Goal: Task Accomplishment & Management: Use online tool/utility

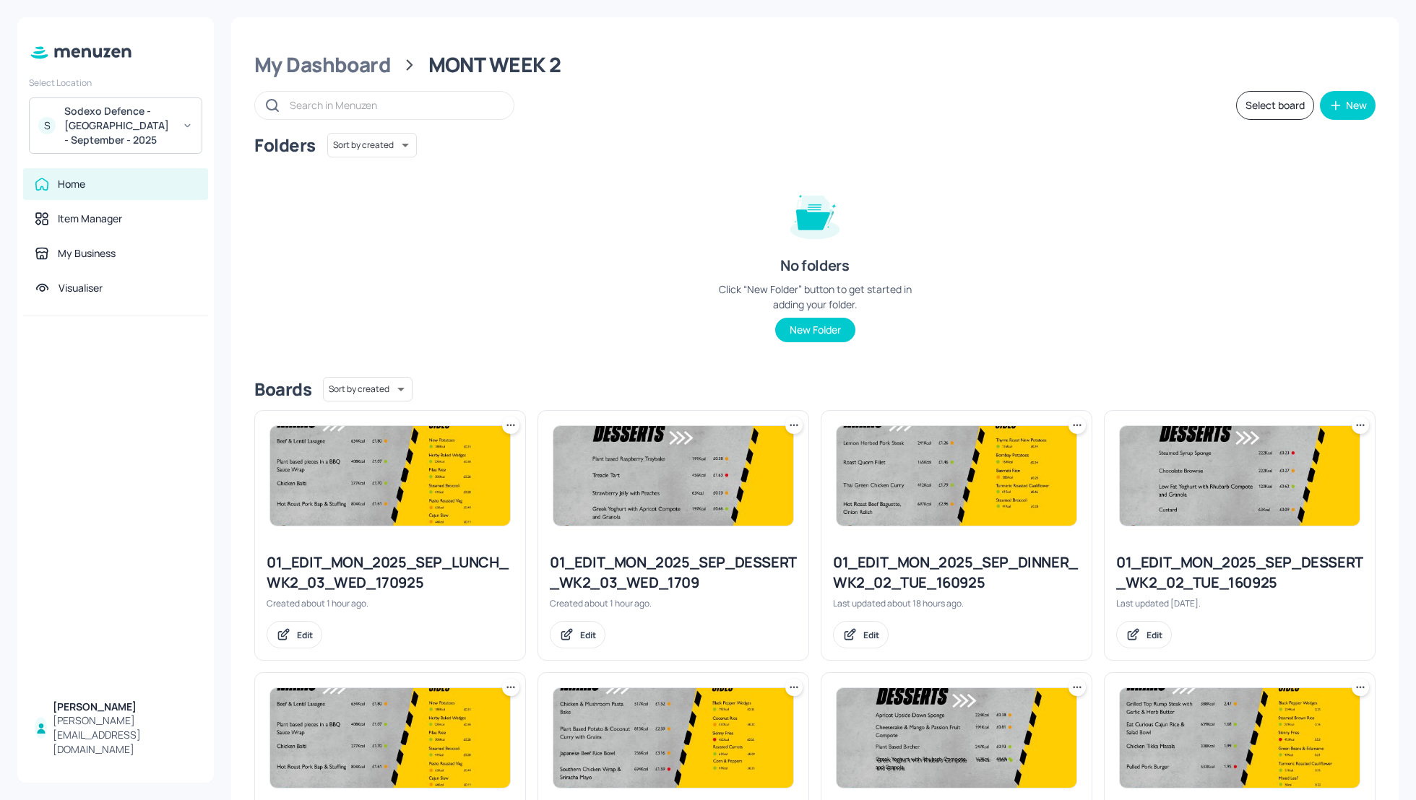
click at [579, 160] on div "Folders Sort by created id ​ No folders Click “New Folder” button to get starte…" at bounding box center [814, 249] width 1121 height 233
click at [169, 113] on div "Sodexo Defence - Colchester - September - 2025" at bounding box center [118, 125] width 109 height 43
click at [134, 299] on div "Sodexo Defence - PAC - [DATE]" at bounding box center [127, 303] width 123 height 9
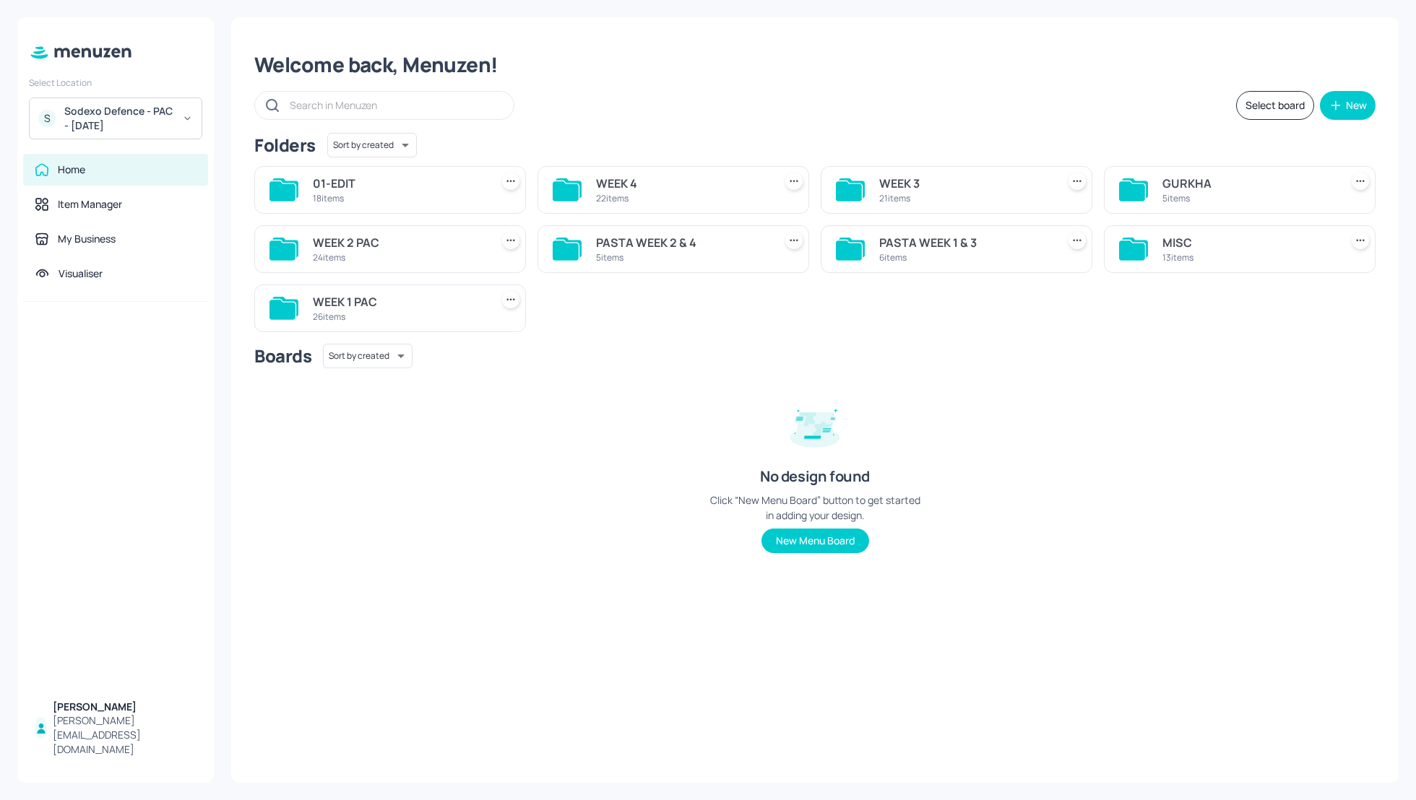
click at [358, 242] on div "WEEK 2 PAC" at bounding box center [399, 242] width 172 height 17
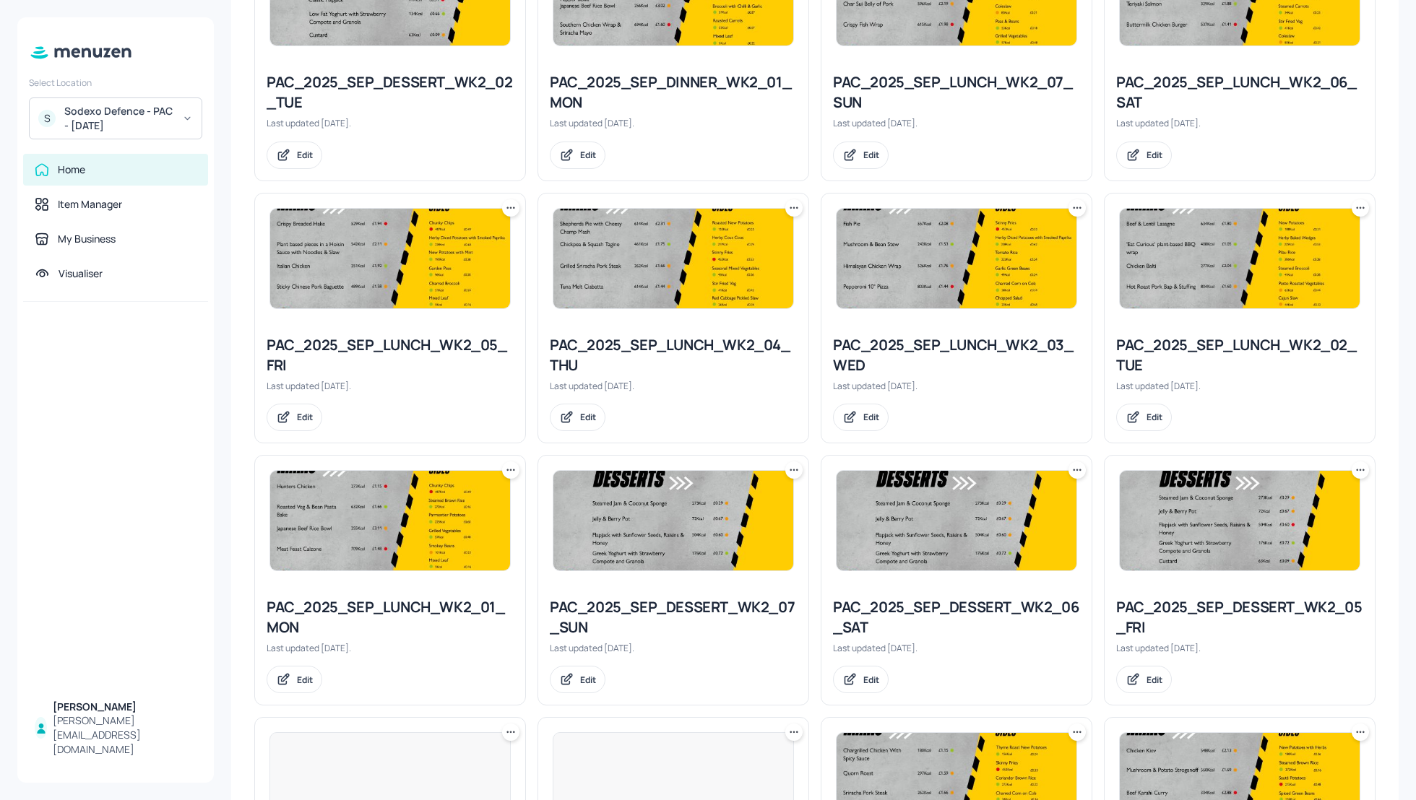
scroll to position [749, 0]
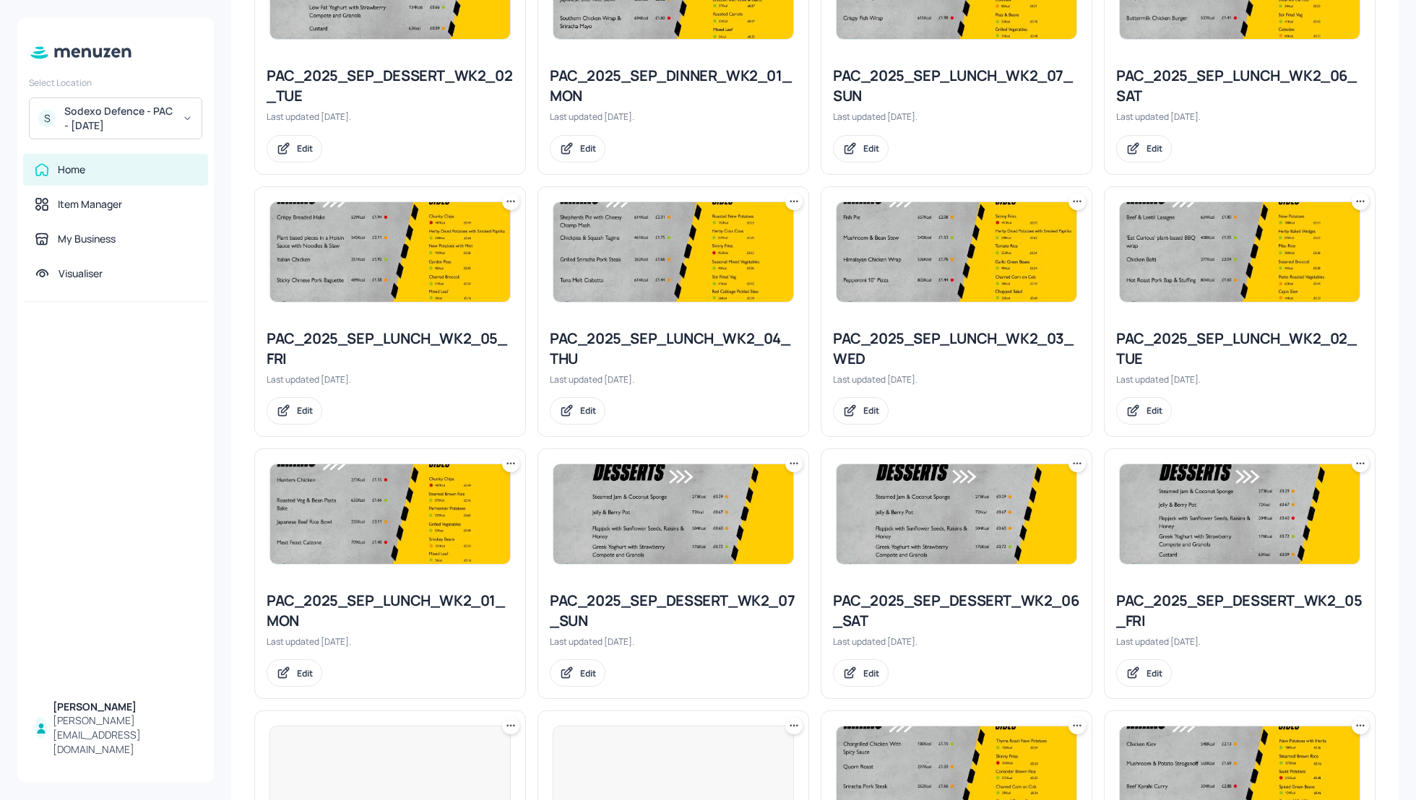
click at [1075, 201] on icon at bounding box center [1077, 201] width 14 height 14
click at [999, 256] on p "Duplicate" at bounding box center [1002, 252] width 39 height 13
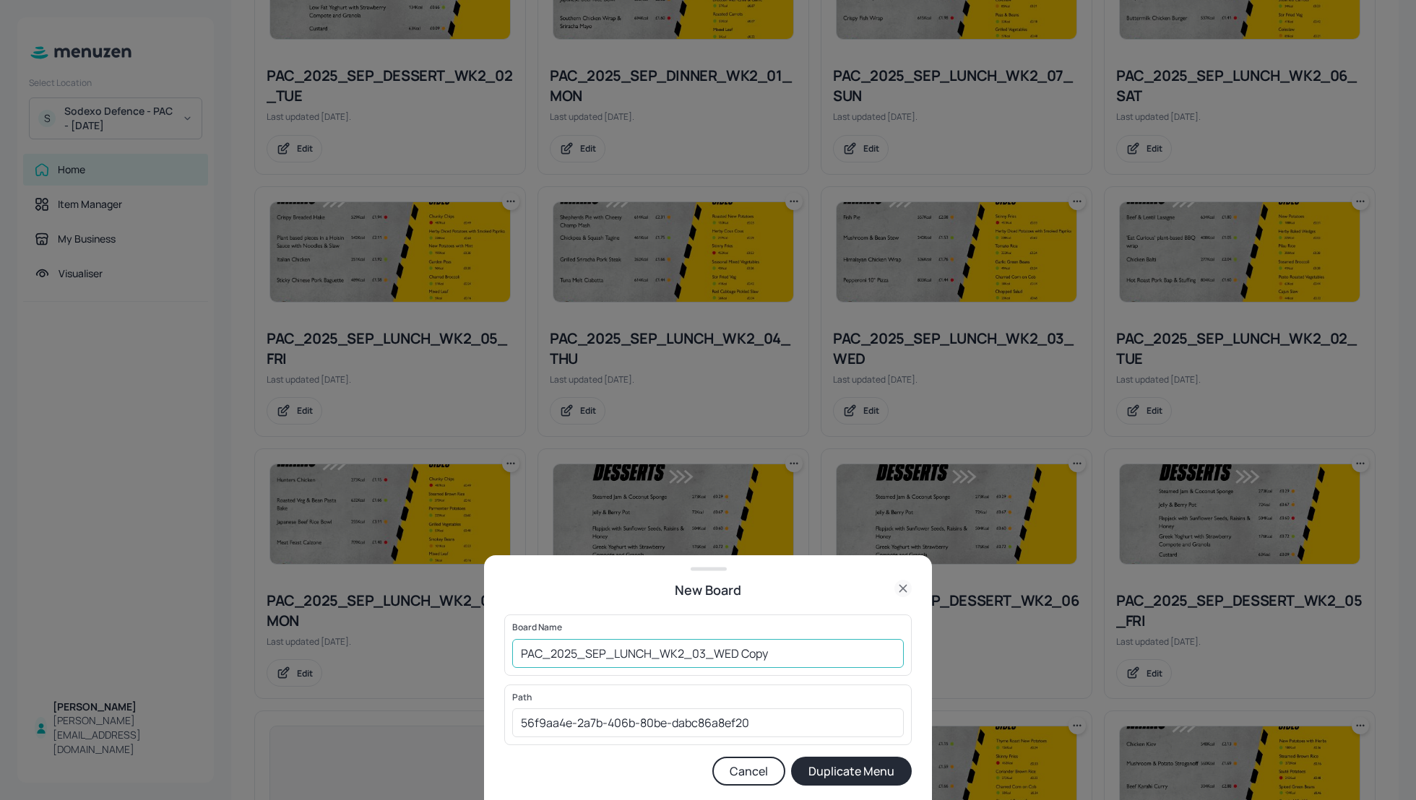
click at [517, 653] on input "PAC_2025_SEP_LUNCH_WK2_03_WED Copy" at bounding box center [707, 653] width 391 height 29
click at [828, 651] on input "01_EDIT_PAC_2025_SEP_LUNCH_WK2_03_WED Cop" at bounding box center [707, 653] width 391 height 29
type input "01_EDIT_PAC_2025_SEP_LUNCH_WK2_03_WED_170925"
click at [870, 774] on button "Duplicate Menu" at bounding box center [851, 771] width 121 height 29
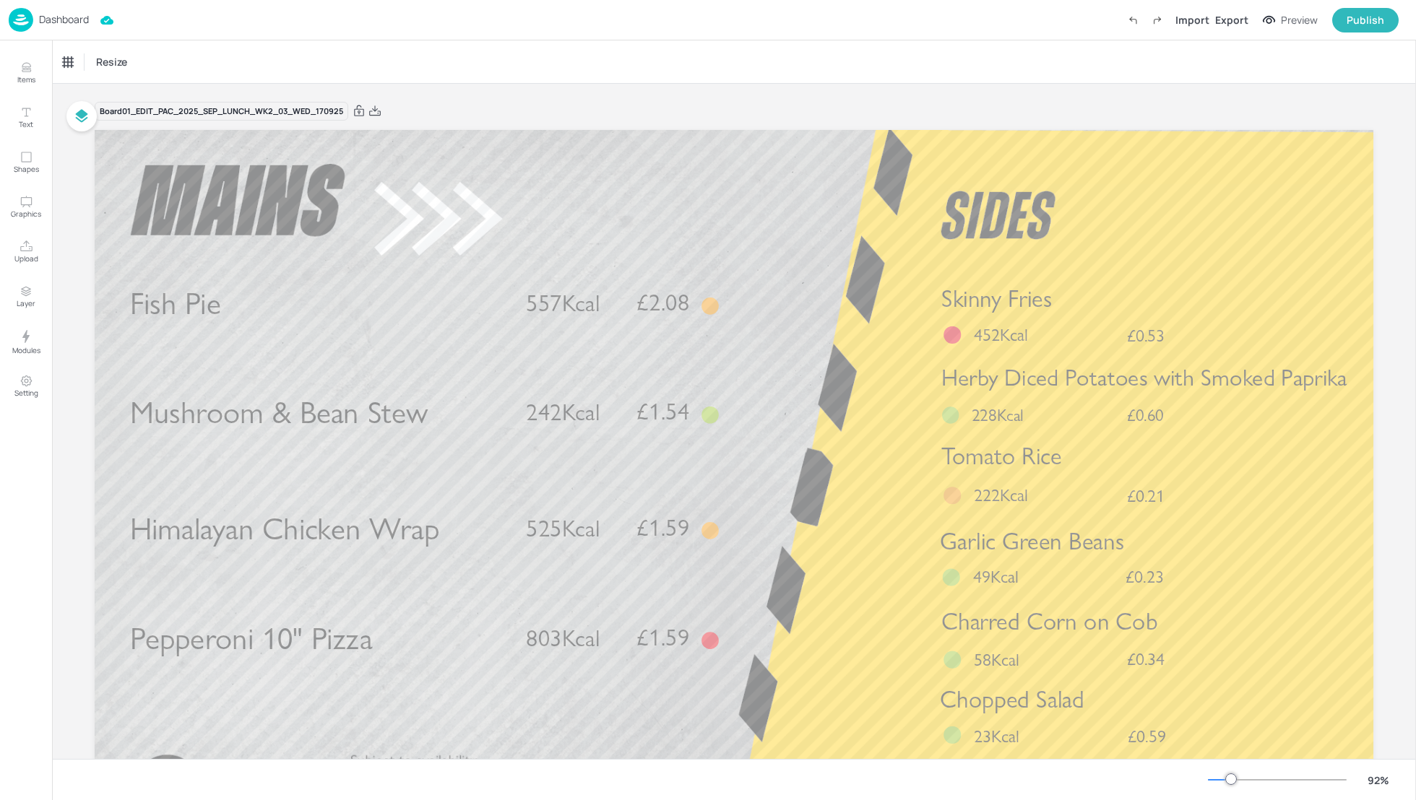
click at [72, 16] on p "Dashboard" at bounding box center [64, 19] width 50 height 10
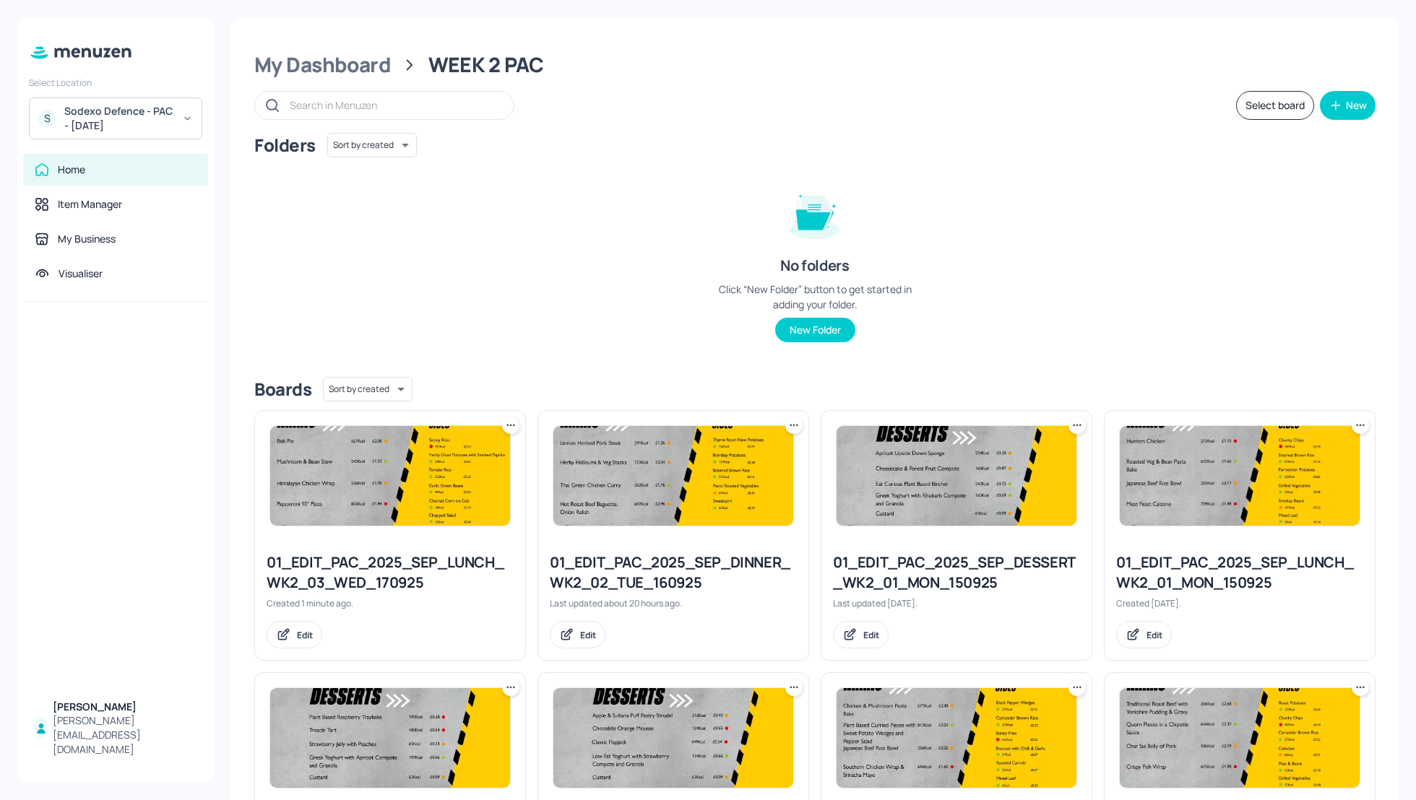
click at [912, 142] on div "Folders Sort by created id ​" at bounding box center [814, 145] width 1121 height 25
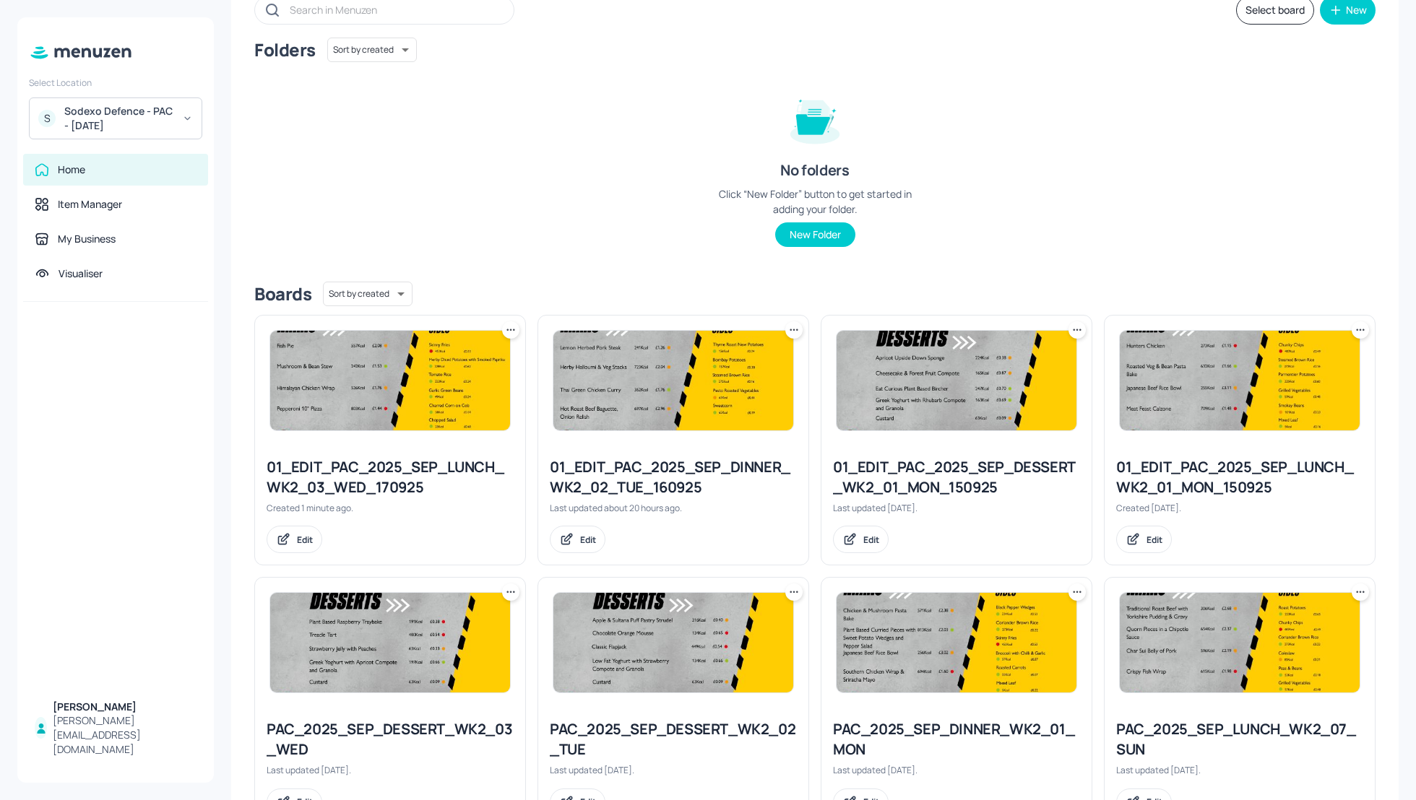
scroll to position [43, 0]
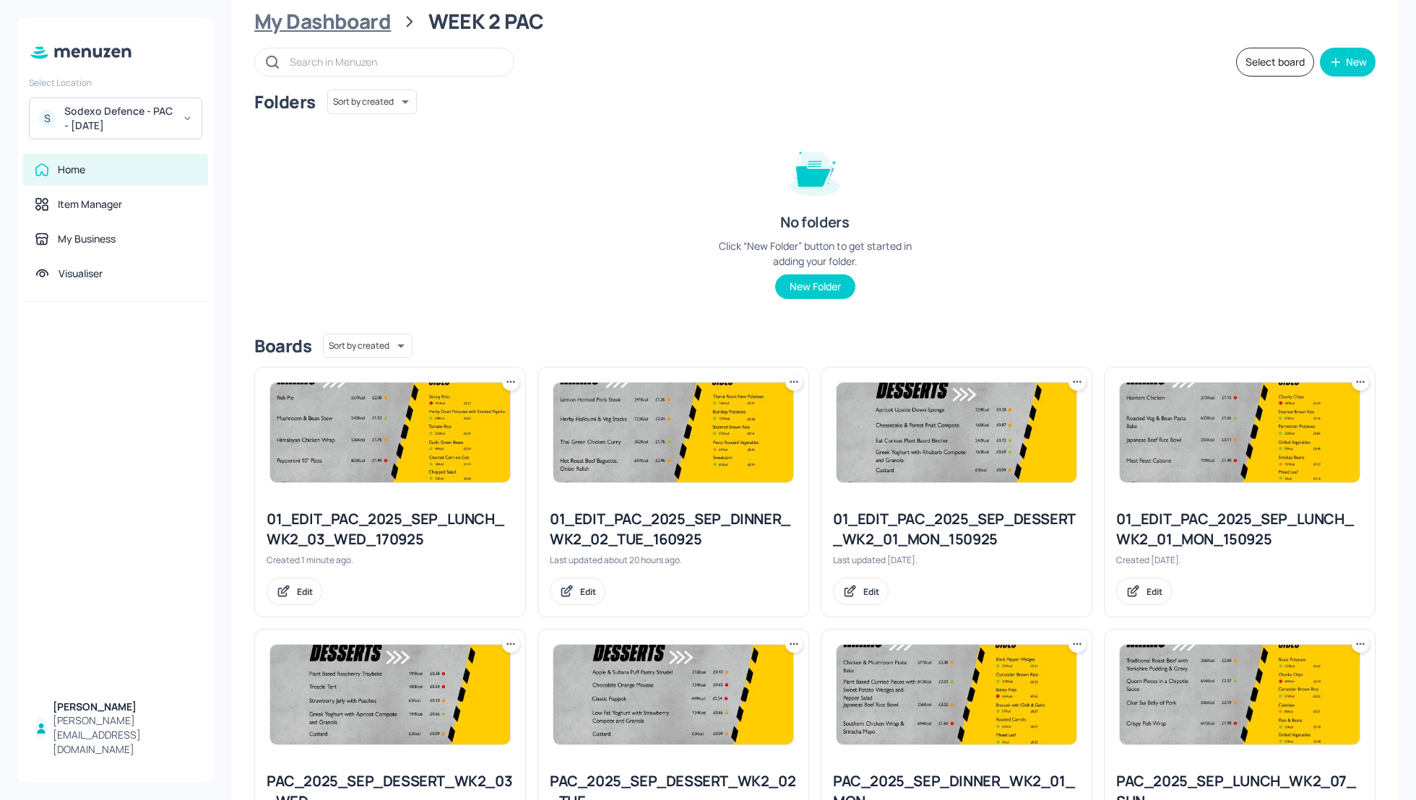
click at [326, 14] on div "My Dashboard" at bounding box center [322, 22] width 137 height 26
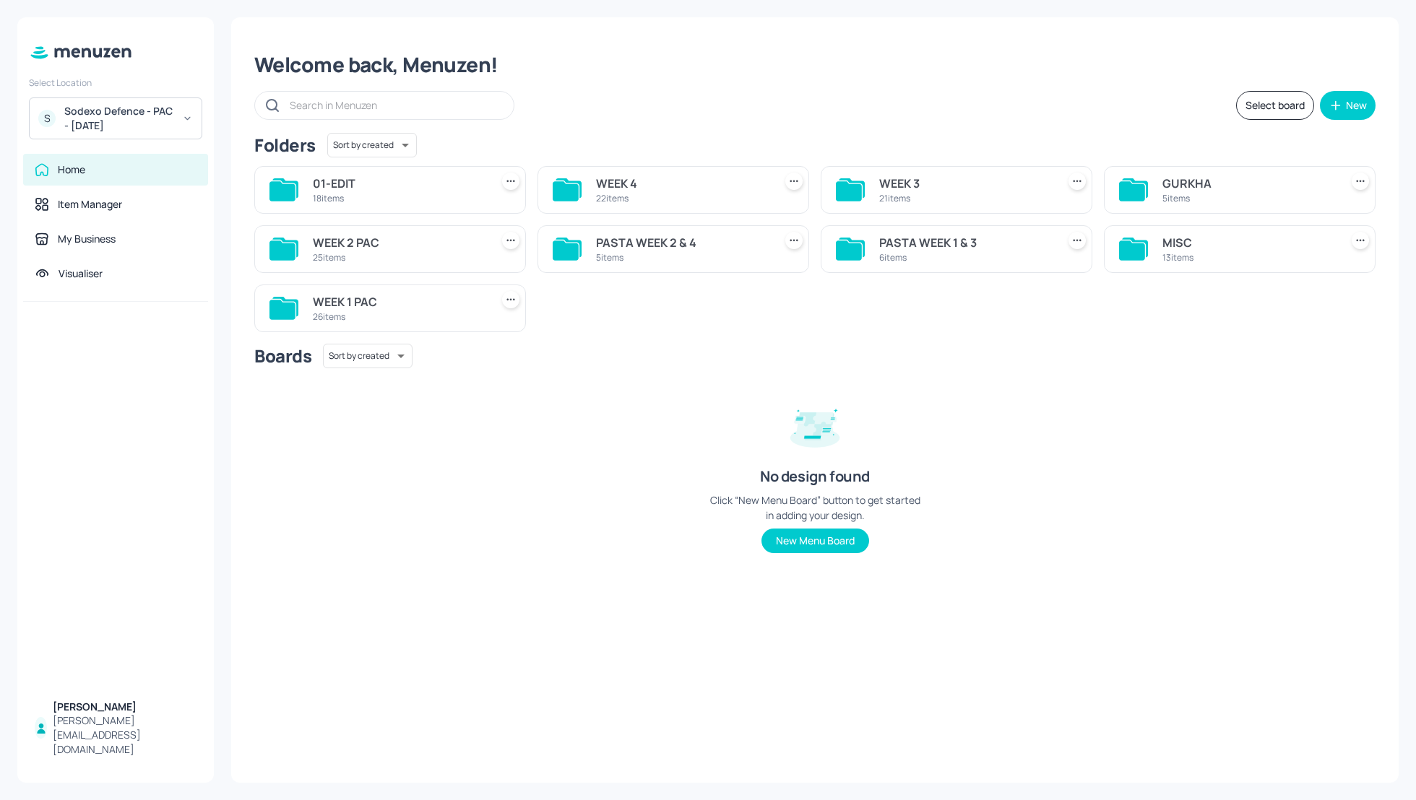
scroll to position [0, 0]
click at [617, 251] on div "5 items" at bounding box center [682, 257] width 172 height 12
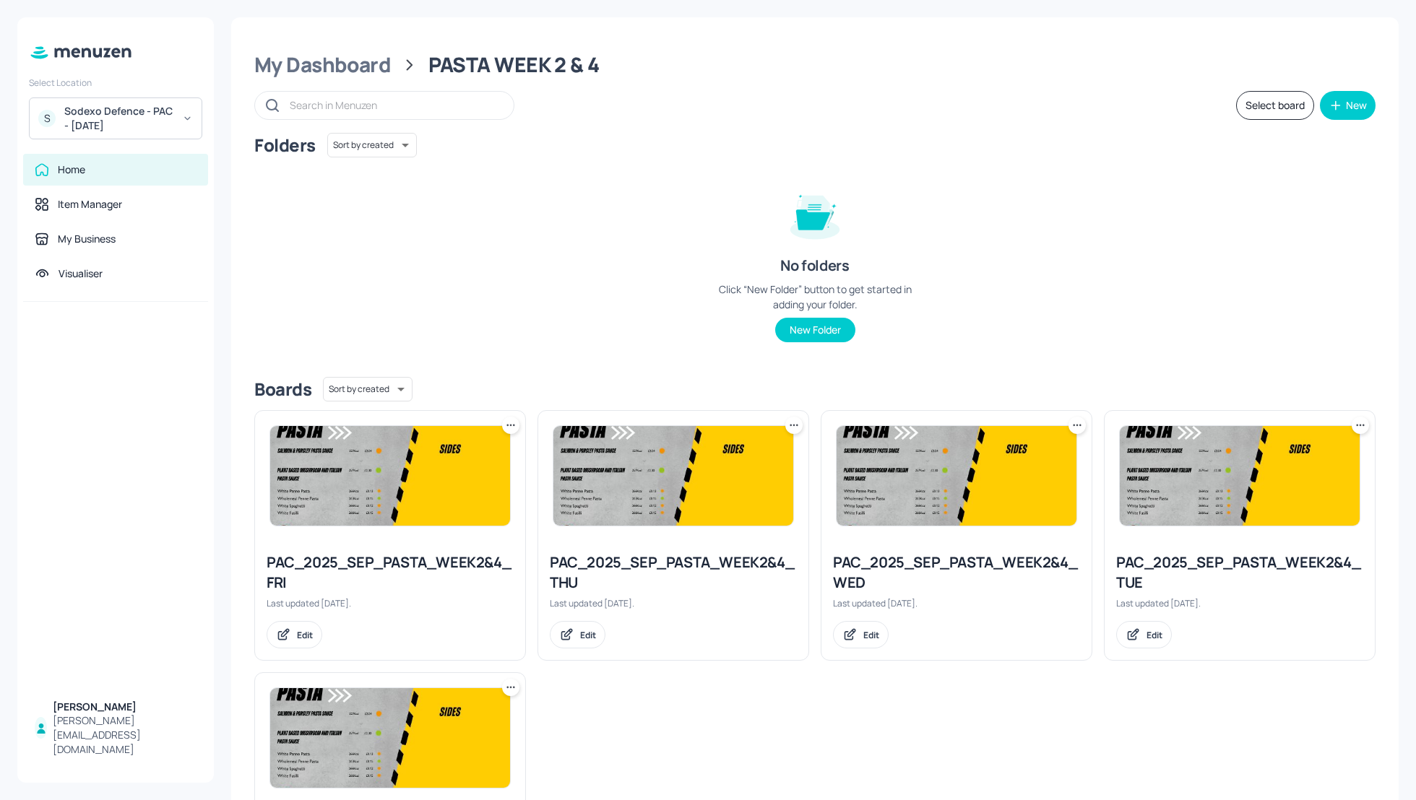
click at [1075, 421] on icon at bounding box center [1077, 425] width 14 height 14
click at [1003, 480] on p "Duplicate" at bounding box center [1002, 479] width 39 height 13
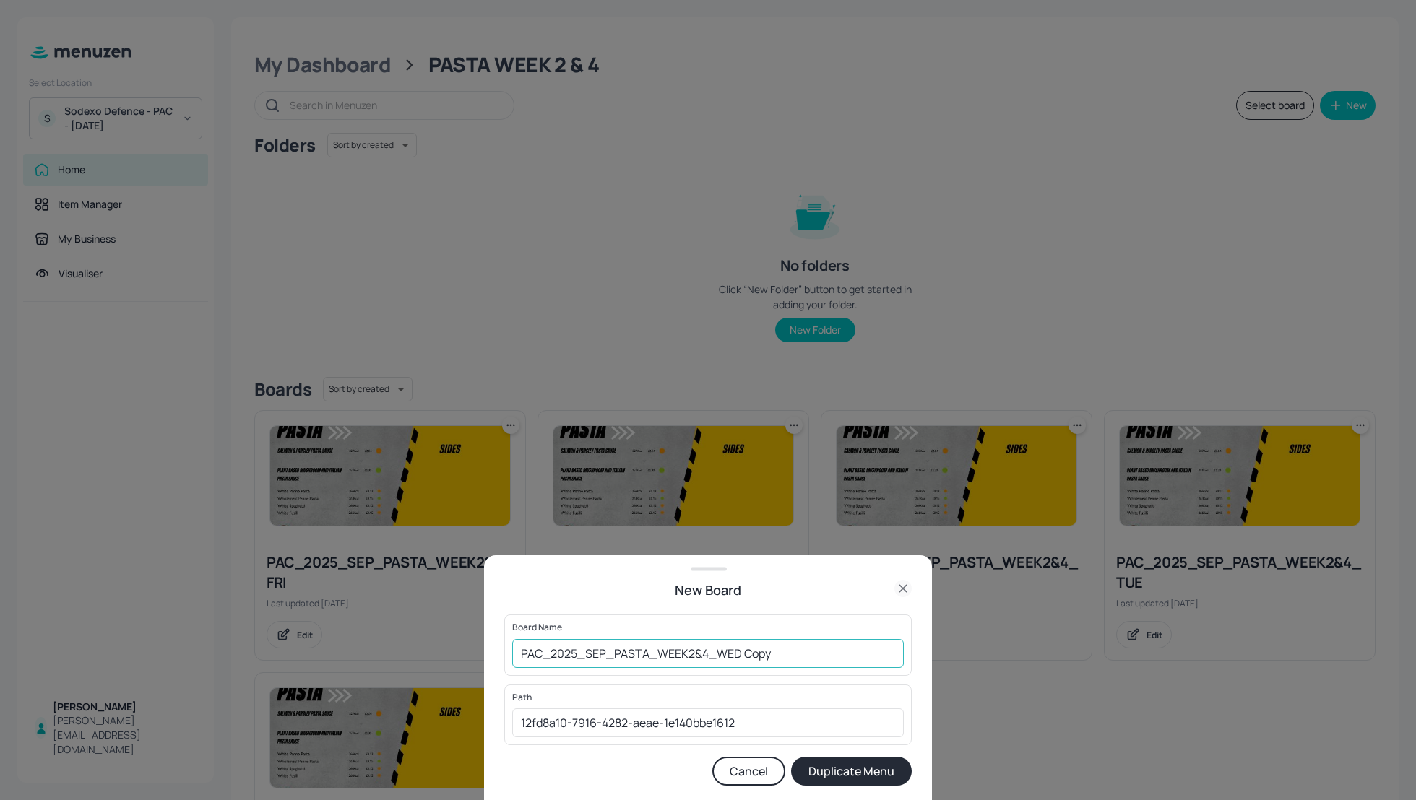
click at [518, 651] on input "PAC_2025_SEP_PASTA_WEEK2&4_WED Copy" at bounding box center [707, 653] width 391 height 29
click at [851, 657] on input "01_EDIT_PAC_2025_SEP_PASTA_WEEK2&4_WED Cop" at bounding box center [707, 653] width 391 height 29
type input "01_EDIT_PAC_2025_SEP_PASTA_WEEK2&4_WED_170925"
click at [853, 778] on button "Duplicate Menu" at bounding box center [851, 771] width 121 height 29
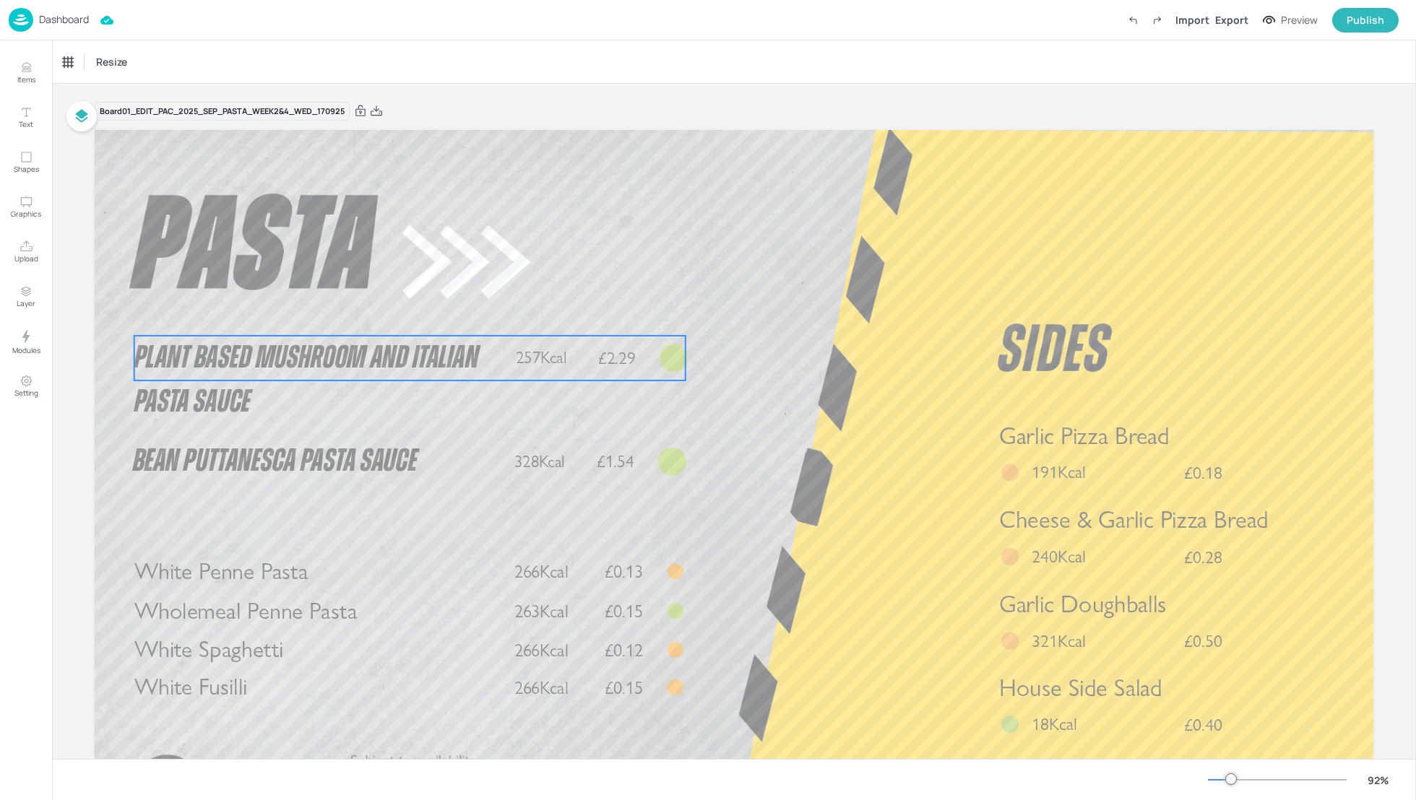
click at [308, 360] on span "Plant Based Mushroom and Italian Pasta Sauce" at bounding box center [306, 380] width 345 height 77
click at [118, 72] on div "Plant Based Mushroom and Italian Pasta Sauce" at bounding box center [130, 62] width 144 height 25
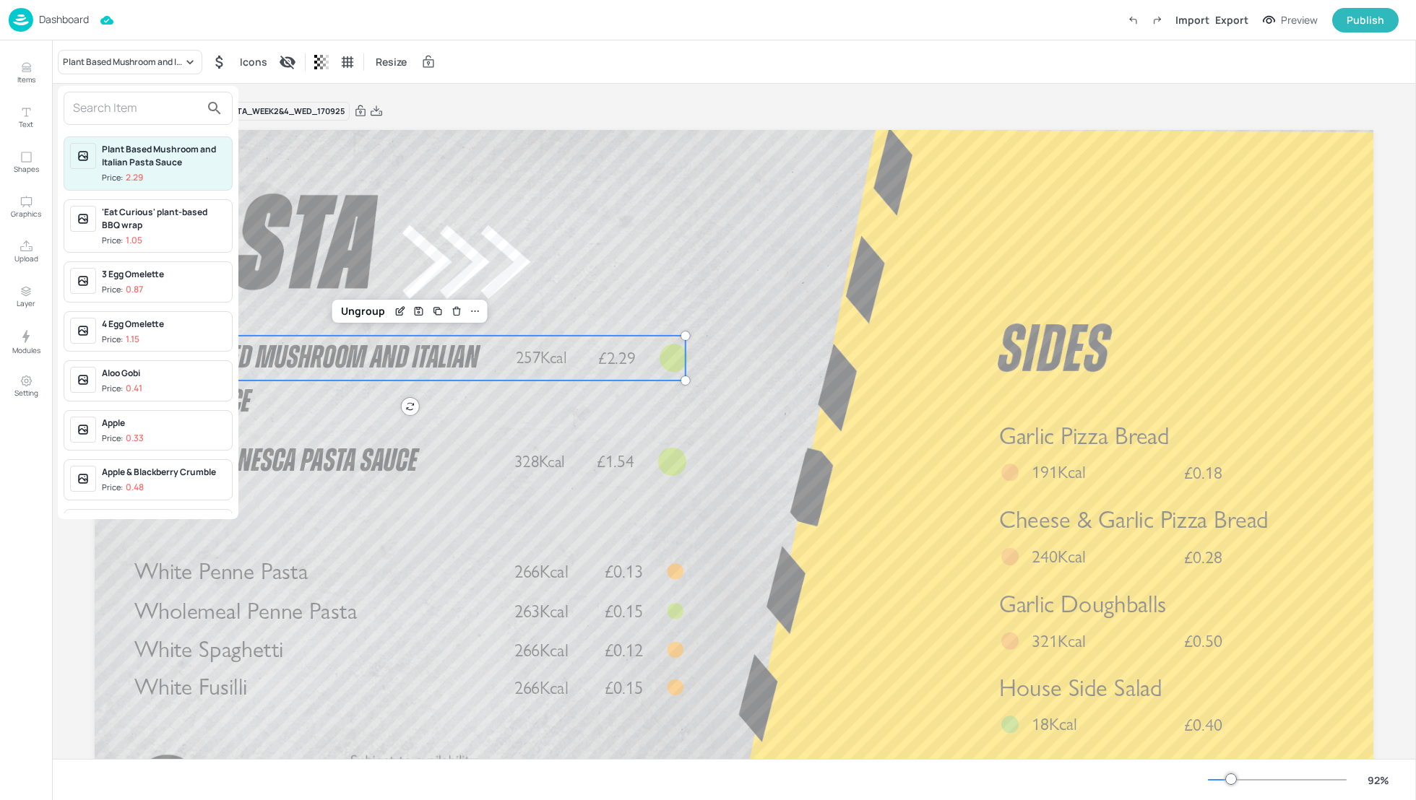
click at [98, 105] on input "text" at bounding box center [136, 108] width 127 height 23
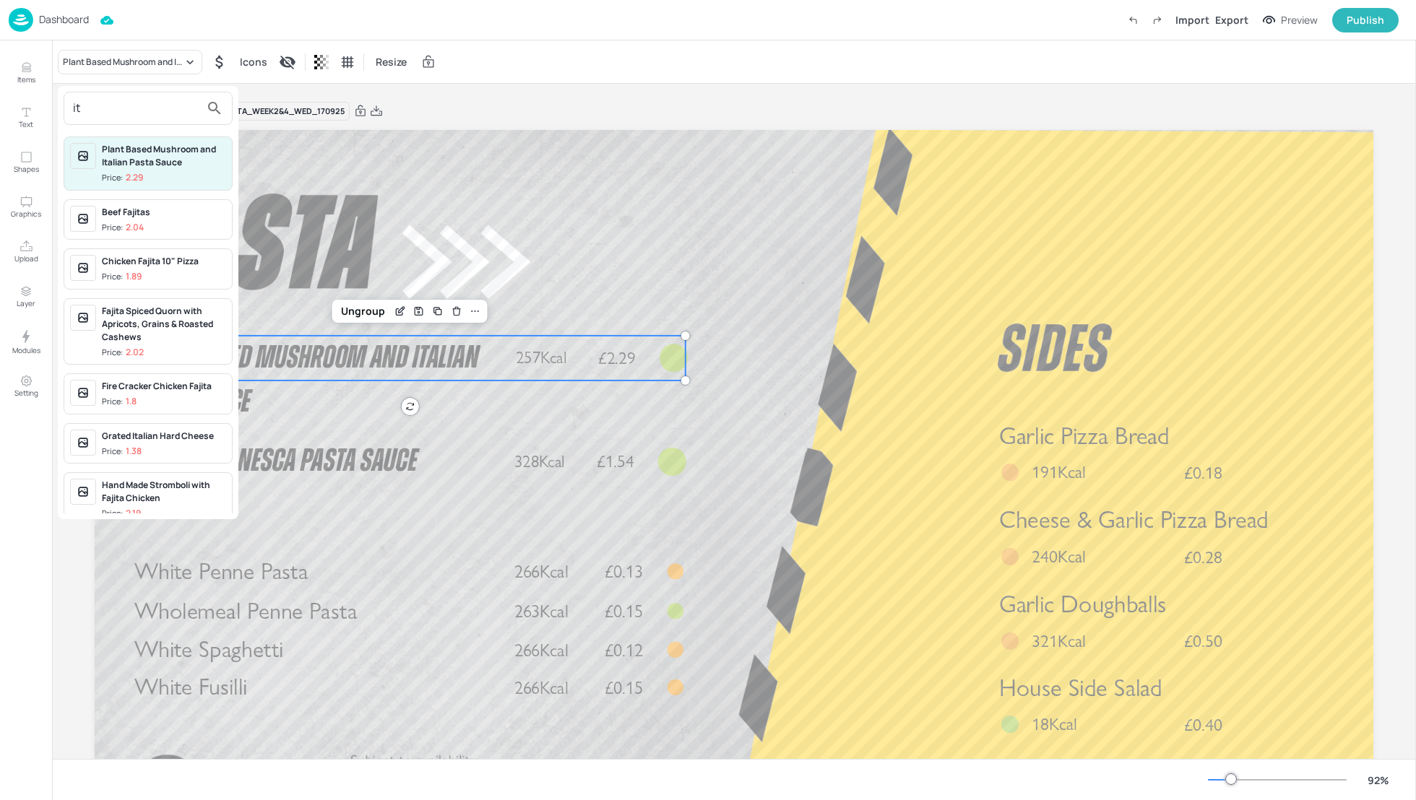
type input "i"
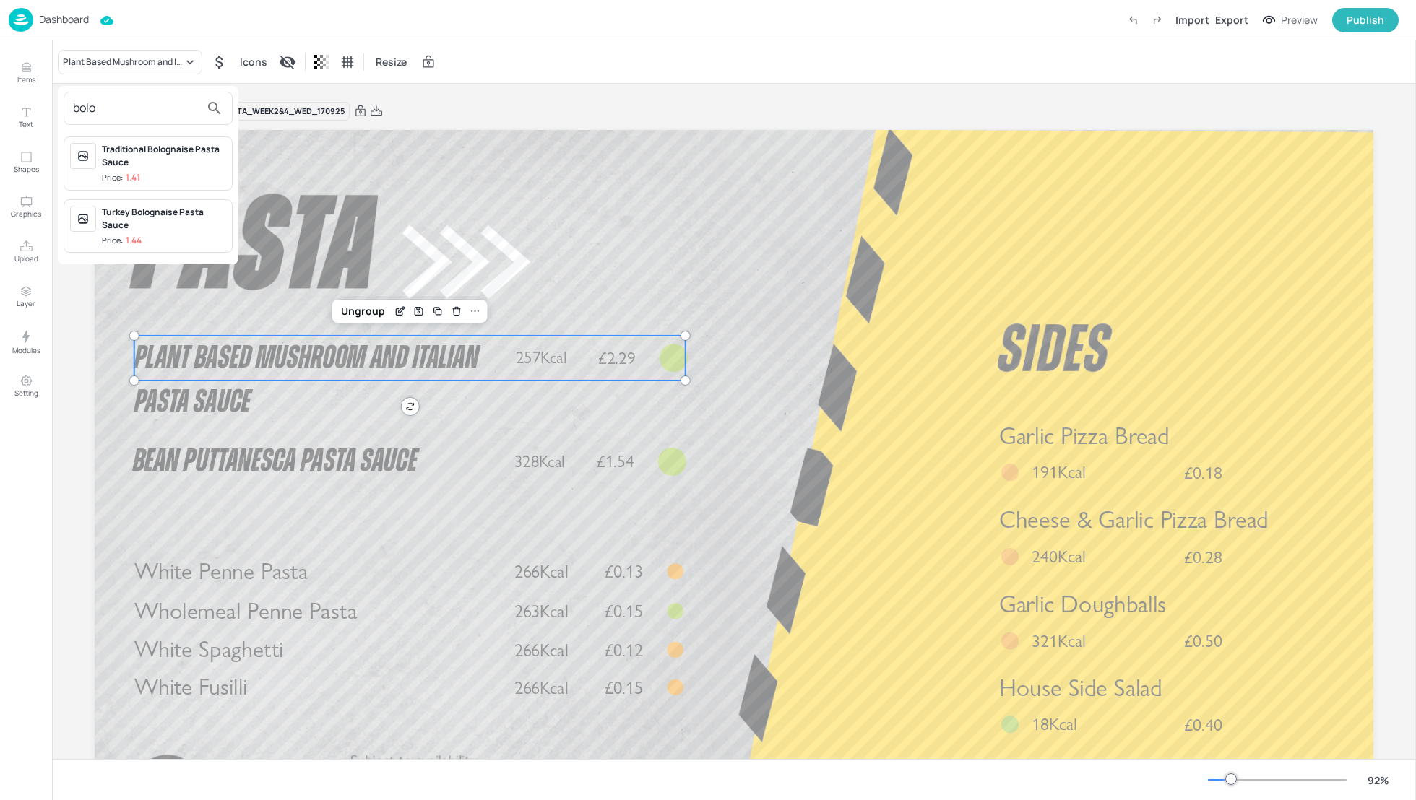
type input "bolo"
click at [140, 150] on div "Traditional Bolognaise Pasta Sauce" at bounding box center [164, 156] width 124 height 26
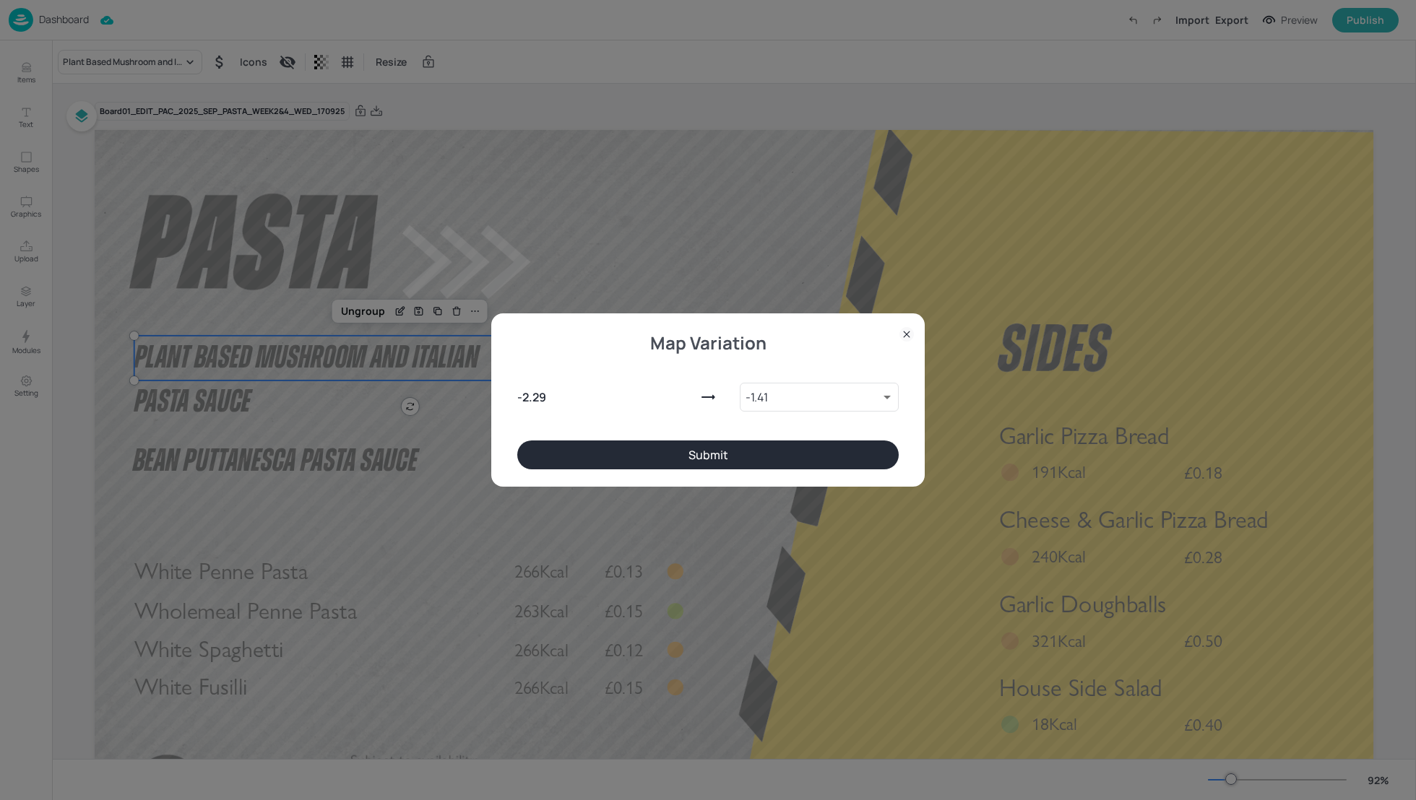
click at [735, 446] on button "Submit" at bounding box center [707, 455] width 381 height 29
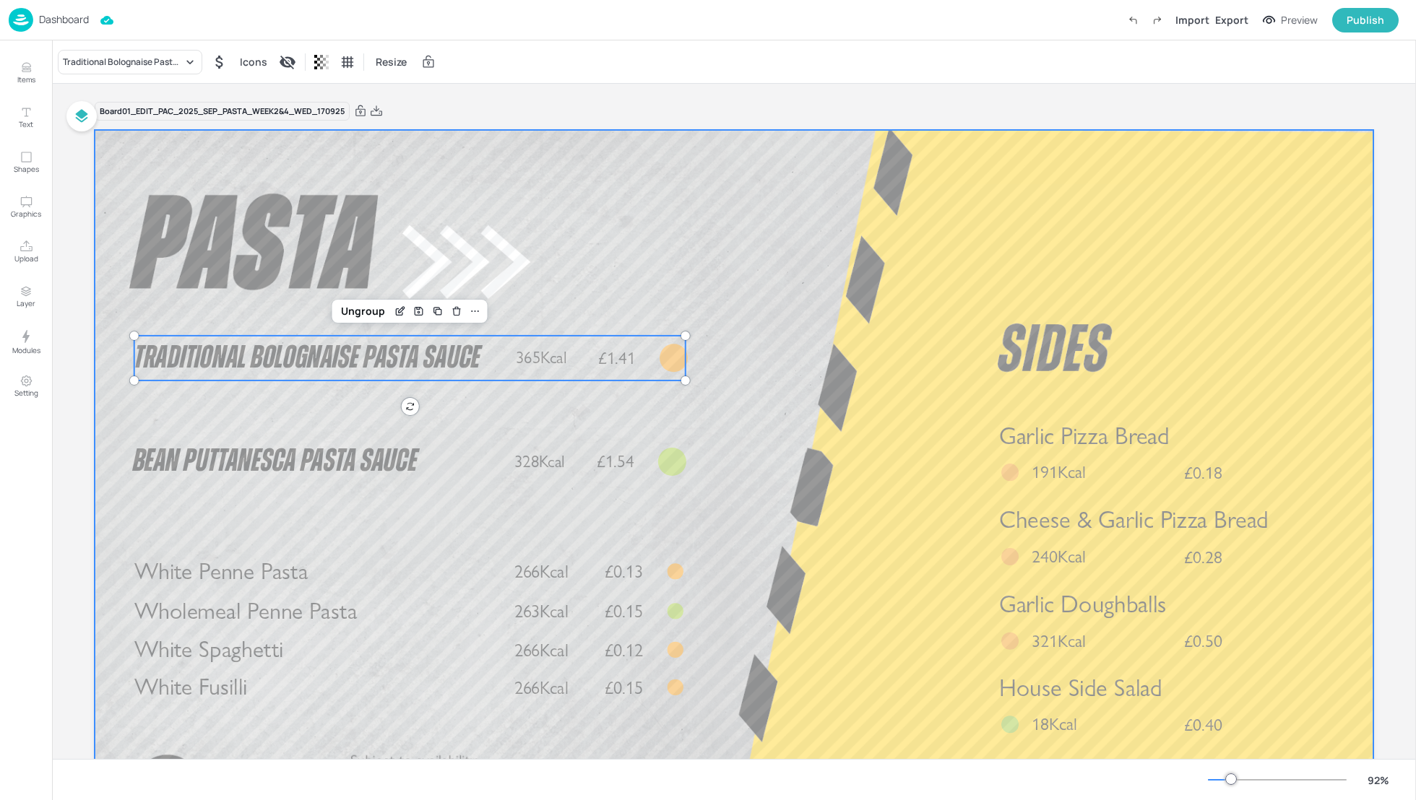
click at [826, 335] on div at bounding box center [734, 489] width 1278 height 719
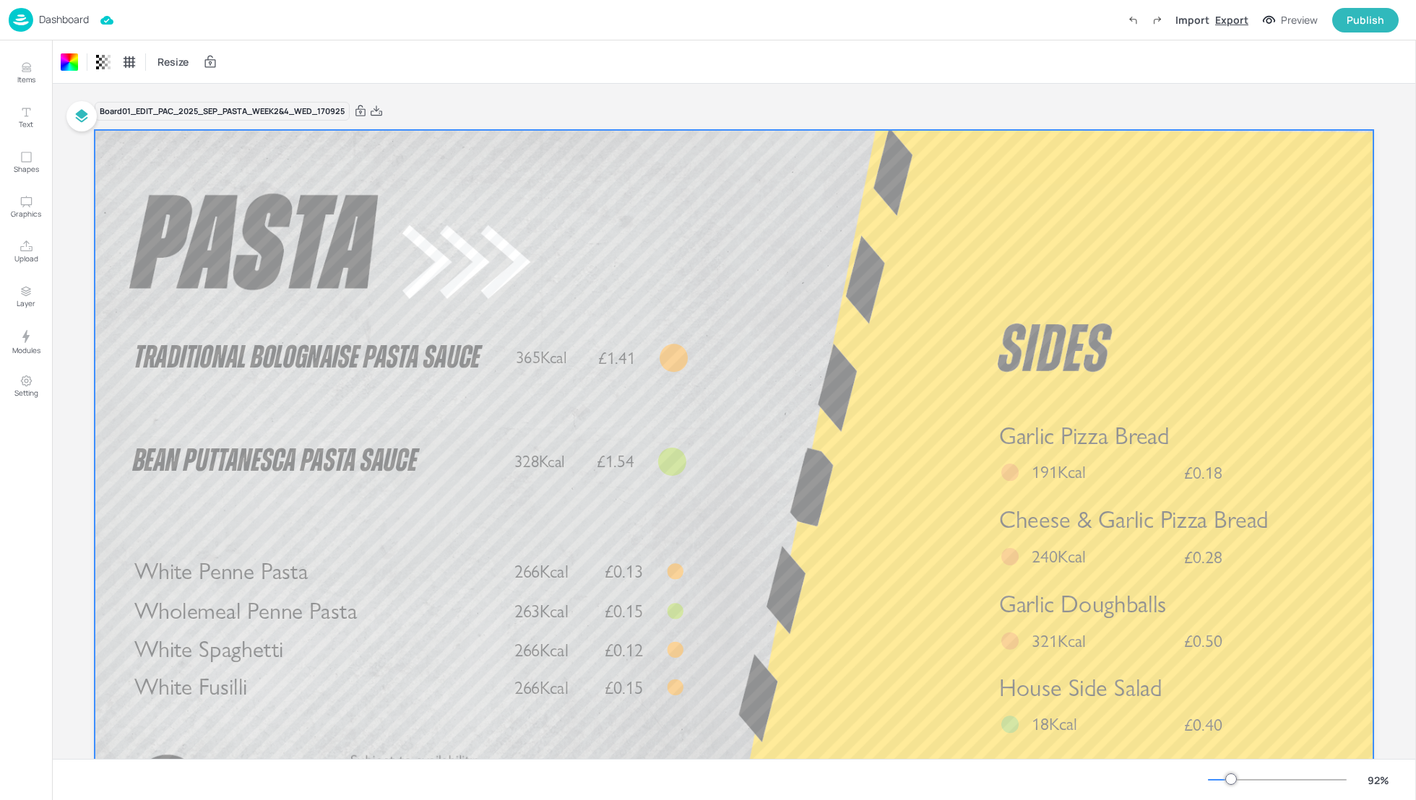
click at [1226, 17] on div "Export" at bounding box center [1231, 19] width 33 height 15
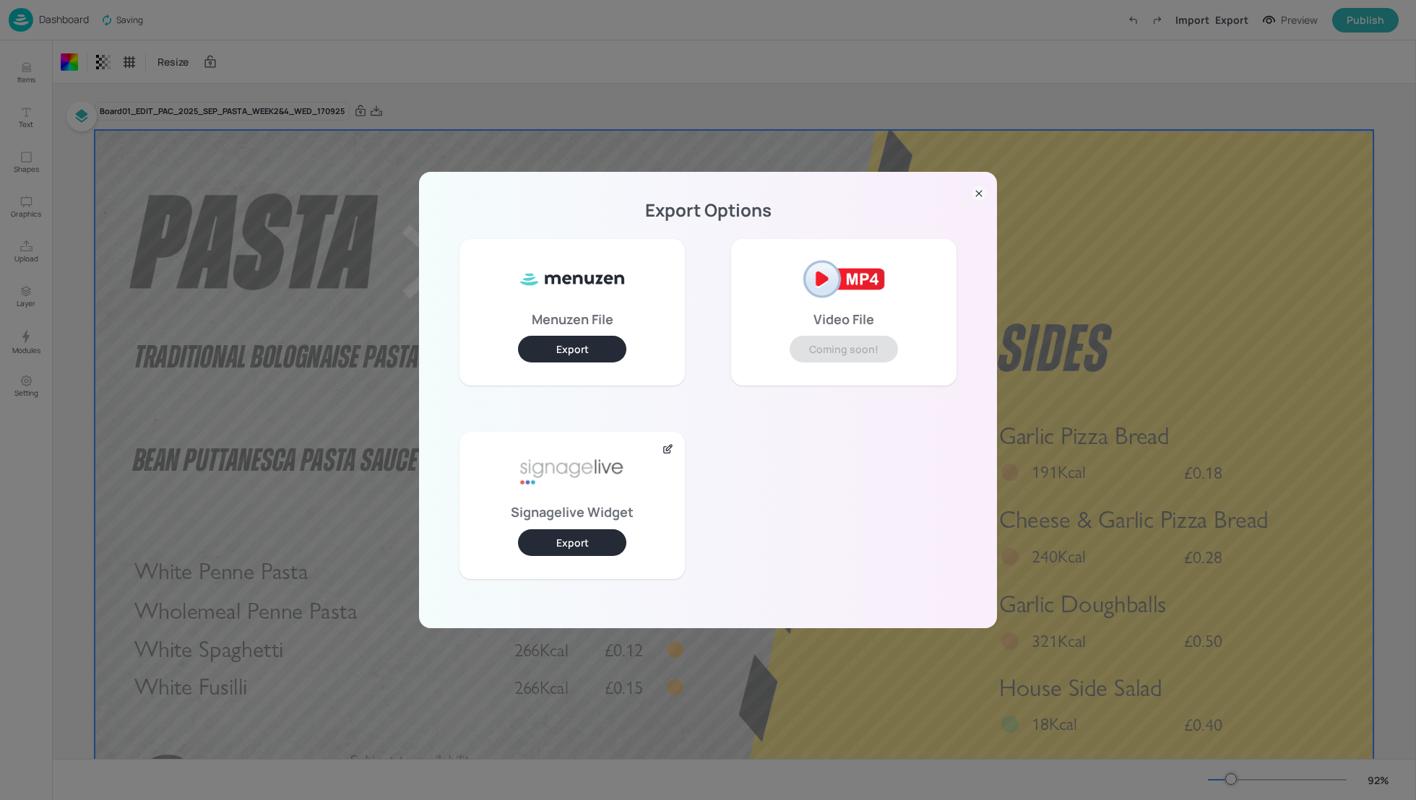
click at [584, 537] on button "Export" at bounding box center [572, 542] width 108 height 27
